Goal: Book appointment/travel/reservation

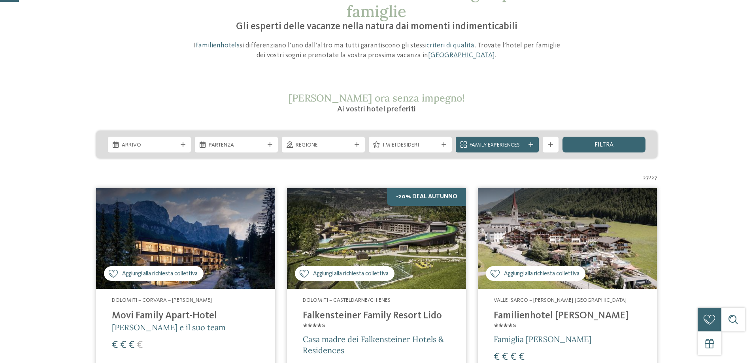
scroll to position [79, 0]
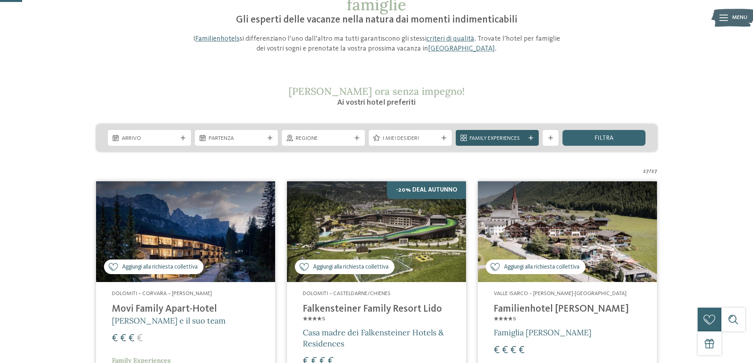
click at [530, 140] on icon at bounding box center [530, 138] width 5 height 5
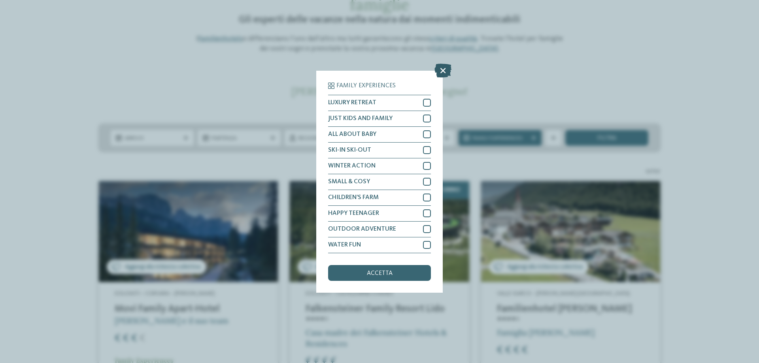
click at [439, 67] on icon at bounding box center [442, 70] width 17 height 14
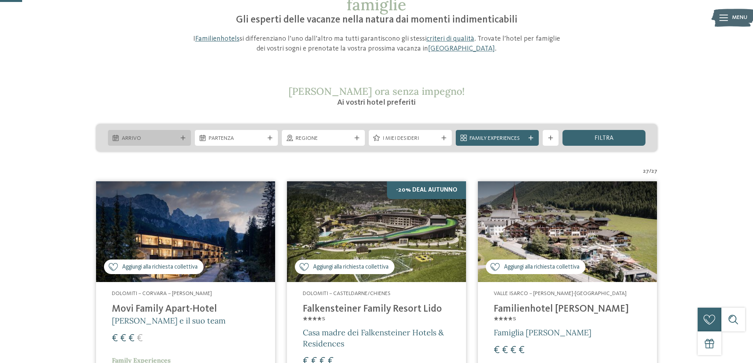
click at [186, 141] on div "Arrivo" at bounding box center [149, 138] width 83 height 16
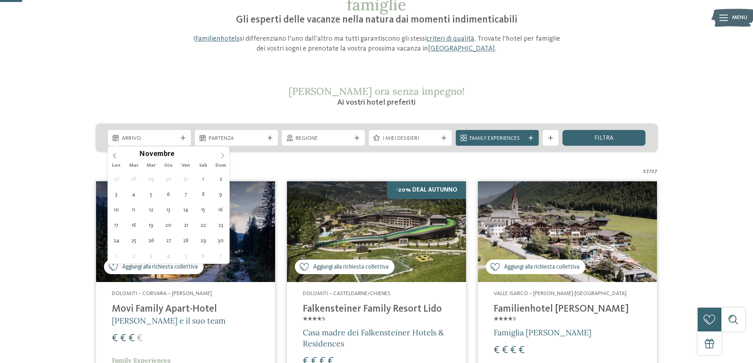
click at [222, 154] on icon at bounding box center [222, 155] width 3 height 5
type div "20.12.2025"
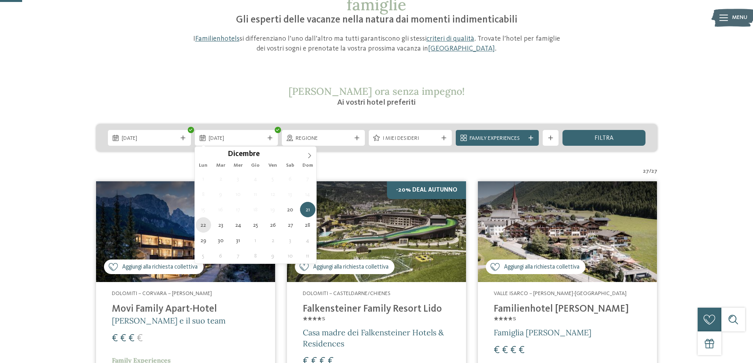
type div "22.12.2025"
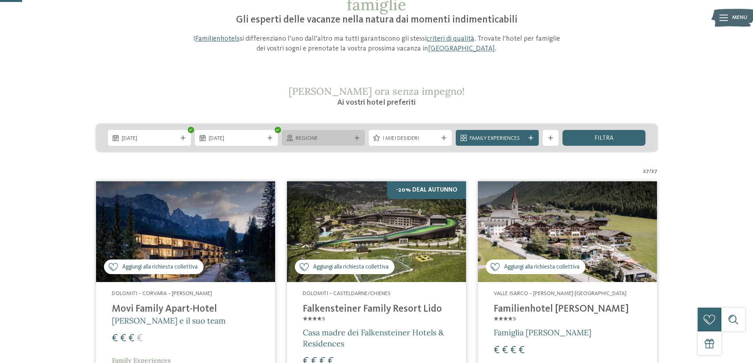
click at [357, 141] on div "Regione" at bounding box center [323, 138] width 83 height 16
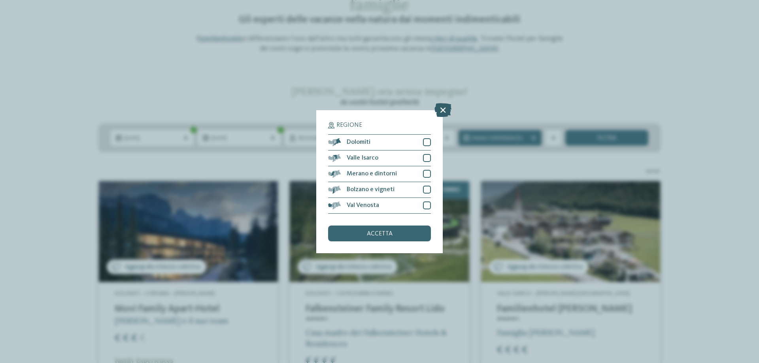
click at [443, 111] on icon at bounding box center [442, 110] width 17 height 14
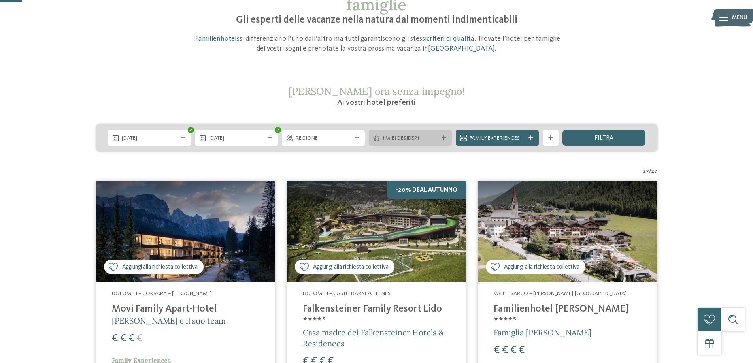
click at [446, 140] on div at bounding box center [444, 138] width 8 height 5
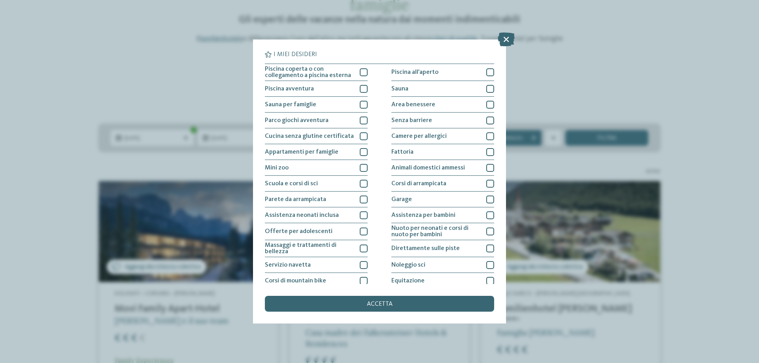
click at [692, 202] on div "I miei desideri Piscina coperta o con collegamento a piscina esterna Piscina al…" at bounding box center [379, 181] width 759 height 363
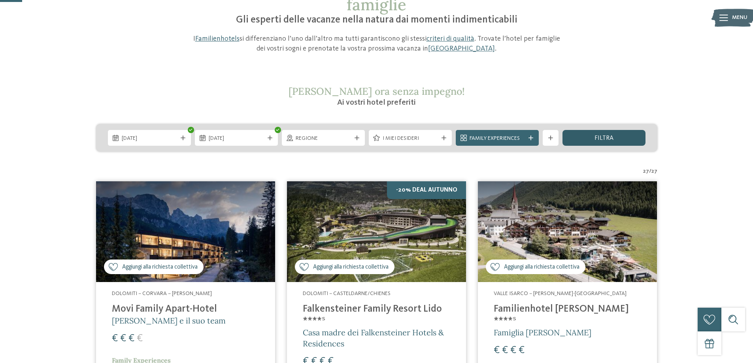
click at [618, 136] on div "filtra" at bounding box center [603, 138] width 83 height 16
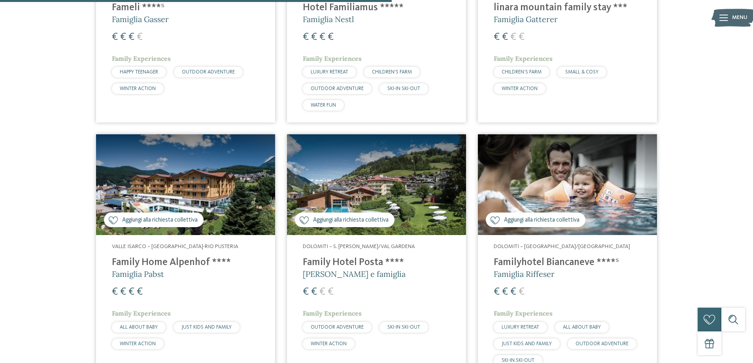
scroll to position [998, 0]
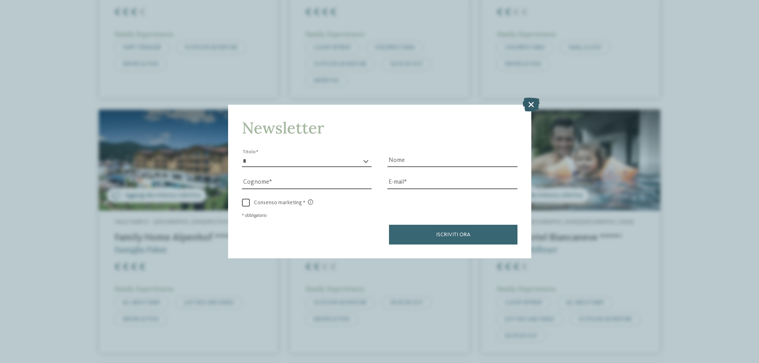
click at [531, 100] on icon at bounding box center [530, 105] width 17 height 14
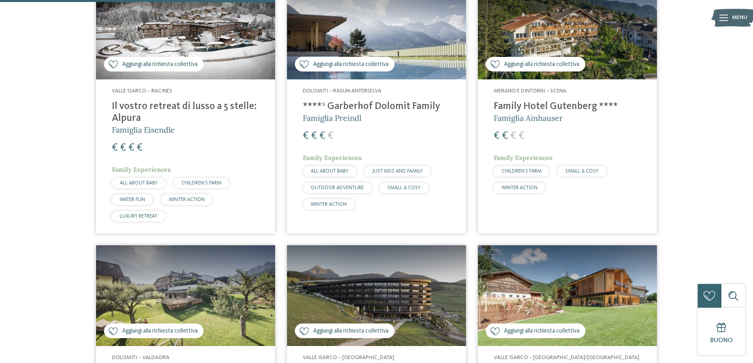
scroll to position [563, 0]
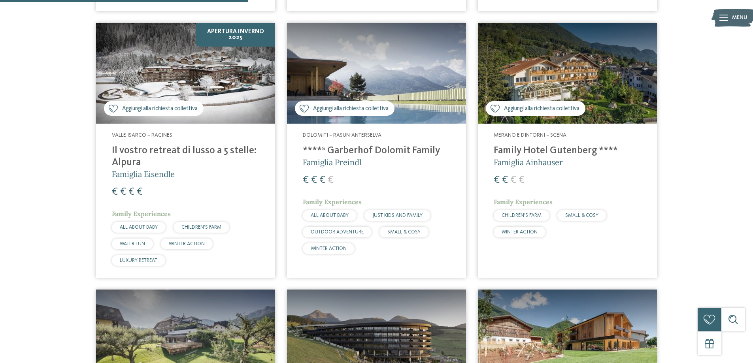
click at [563, 77] on img at bounding box center [567, 73] width 179 height 101
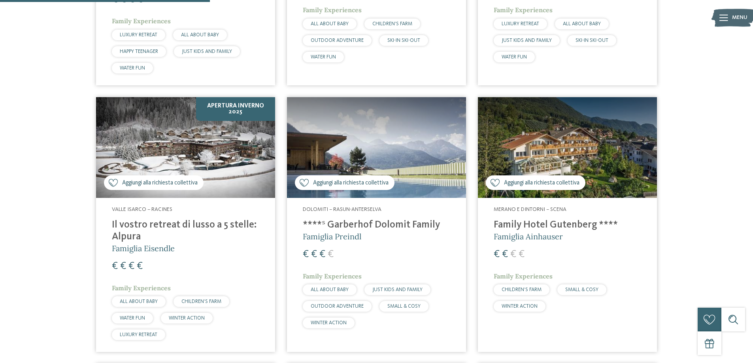
scroll to position [514, 0]
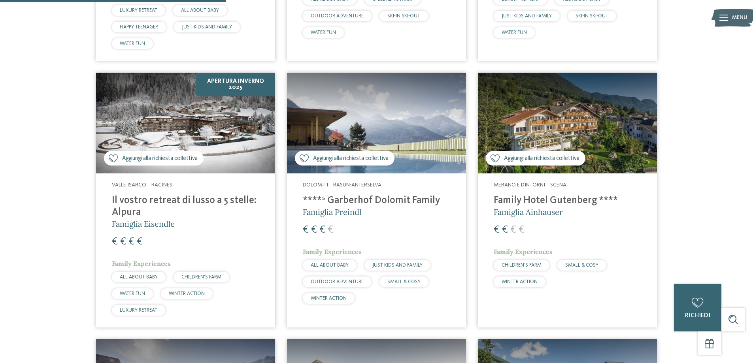
click at [424, 204] on h4 "****ˢ Garberhof Dolomit Family" at bounding box center [376, 201] width 147 height 12
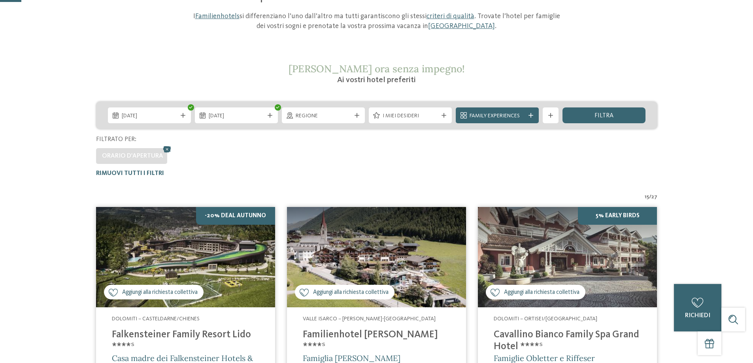
scroll to position [0, 0]
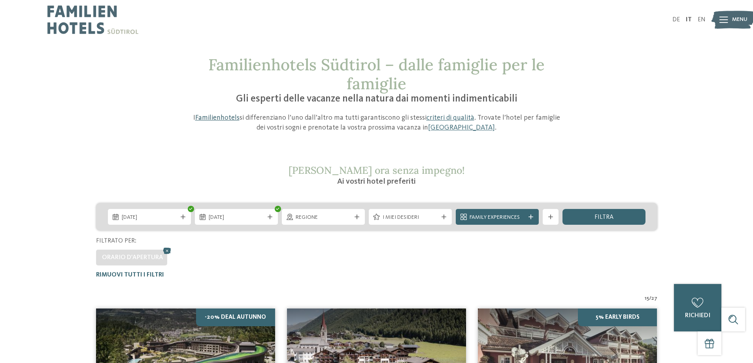
click at [222, 117] on link "Familienhotels" at bounding box center [217, 117] width 44 height 7
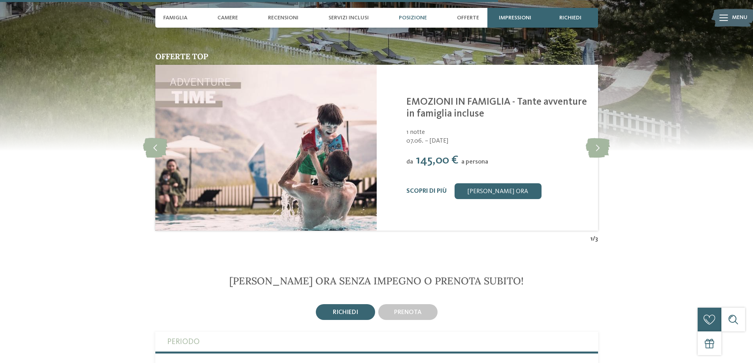
scroll to position [2009, 0]
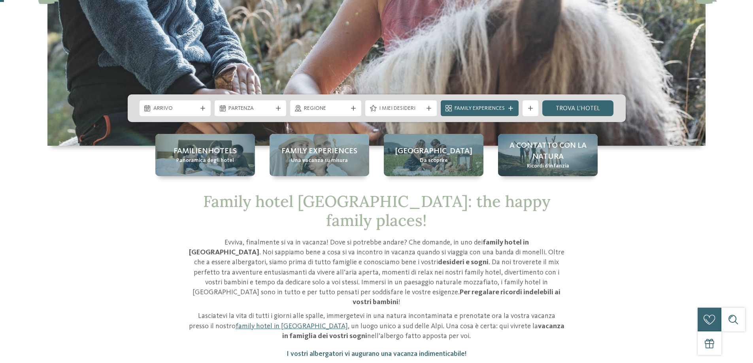
scroll to position [198, 0]
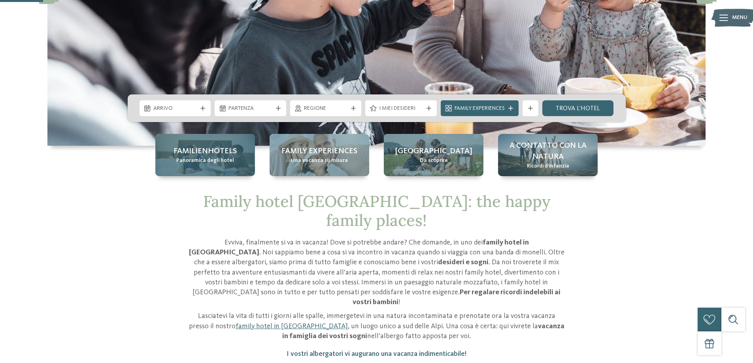
click at [207, 169] on div "Familienhotels Panoramica degli hotel" at bounding box center [205, 155] width 100 height 42
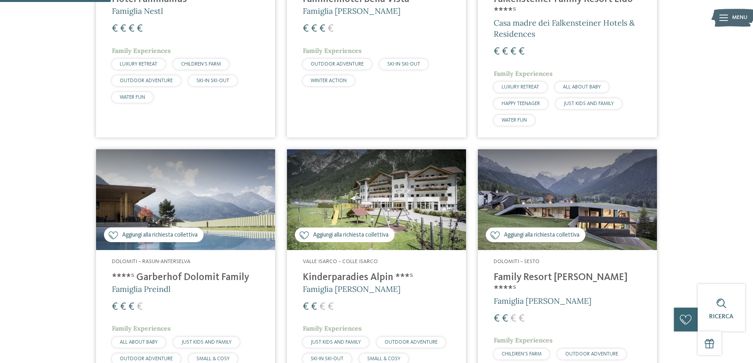
scroll to position [395, 0]
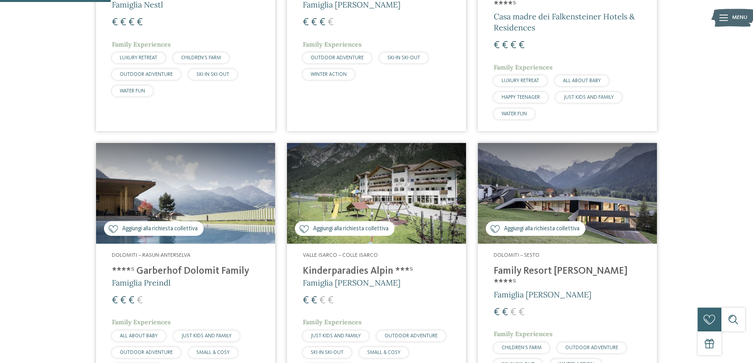
click at [607, 205] on img at bounding box center [567, 193] width 179 height 101
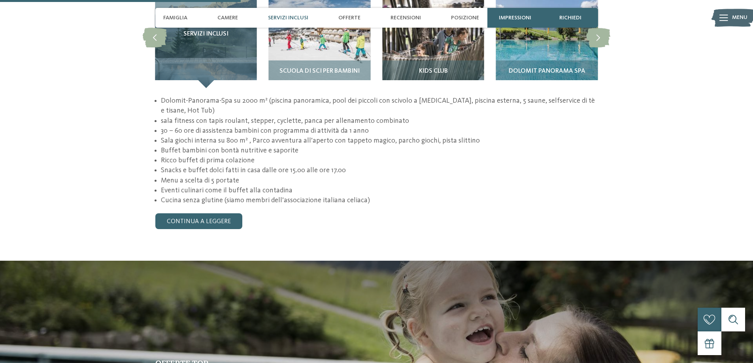
scroll to position [830, 0]
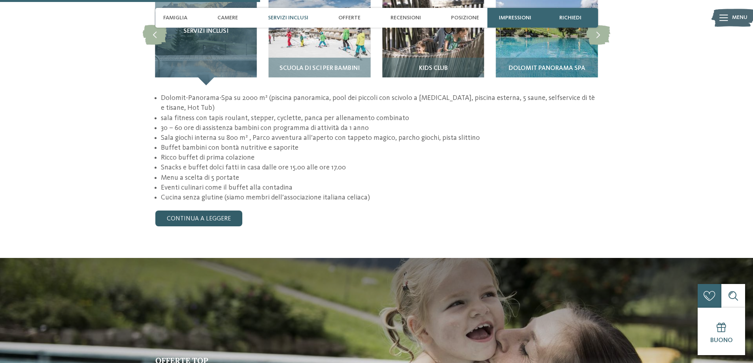
click at [232, 211] on link "continua a leggere" at bounding box center [198, 219] width 87 height 16
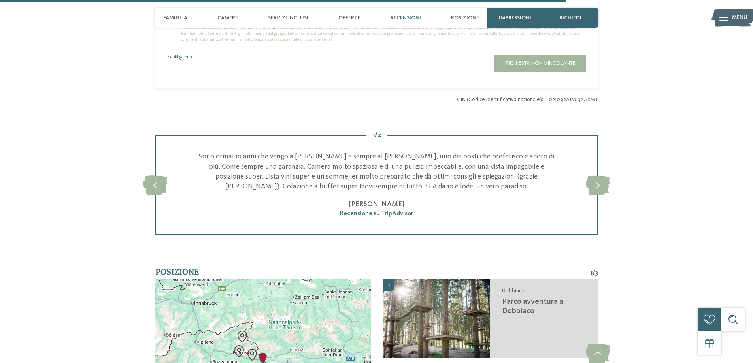
scroll to position [1897, 0]
